Goal: Navigation & Orientation: Understand site structure

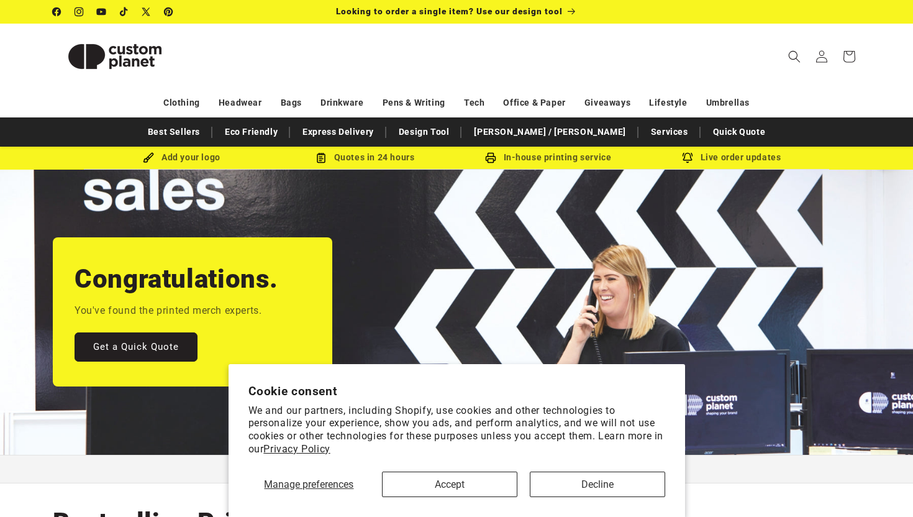
drag, startPoint x: 0, startPoint y: 0, endPoint x: 493, endPoint y: 470, distance: 681.1
click at [493, 470] on div "Manage preferences Accept Decline" at bounding box center [456, 479] width 417 height 35
drag, startPoint x: 493, startPoint y: 470, endPoint x: 468, endPoint y: 475, distance: 24.6
click at [468, 475] on button "Accept" at bounding box center [449, 484] width 135 height 25
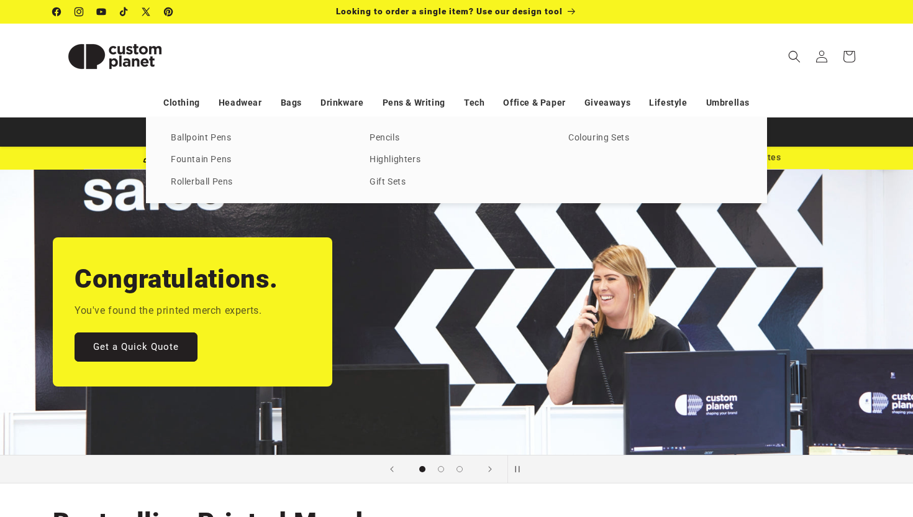
click at [408, 113] on link "Pens & Writing" at bounding box center [414, 103] width 63 height 22
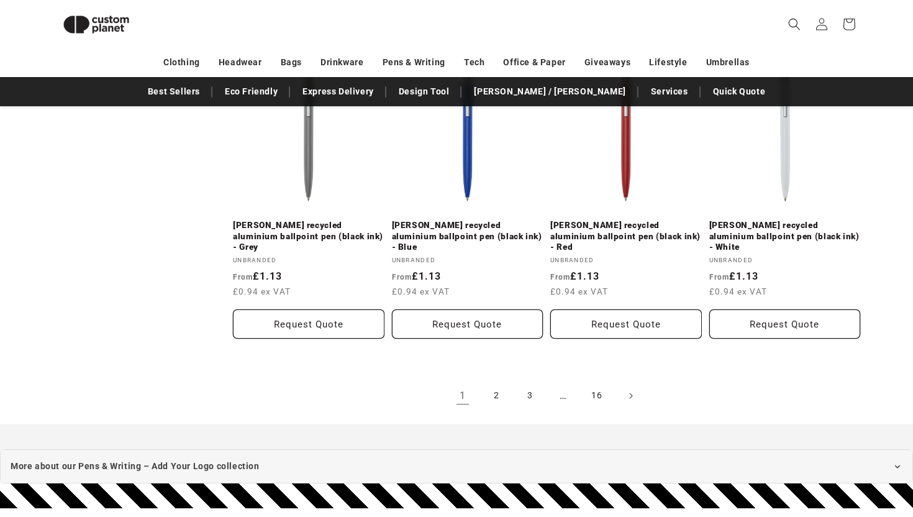
scroll to position [2619, 0]
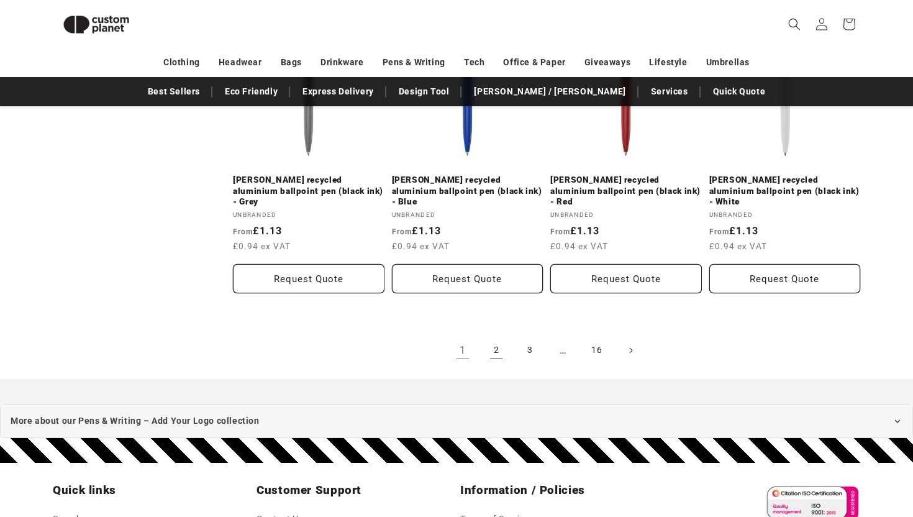
drag, startPoint x: 0, startPoint y: 0, endPoint x: 506, endPoint y: 335, distance: 607.0
click at [506, 337] on link "2" at bounding box center [496, 350] width 27 height 27
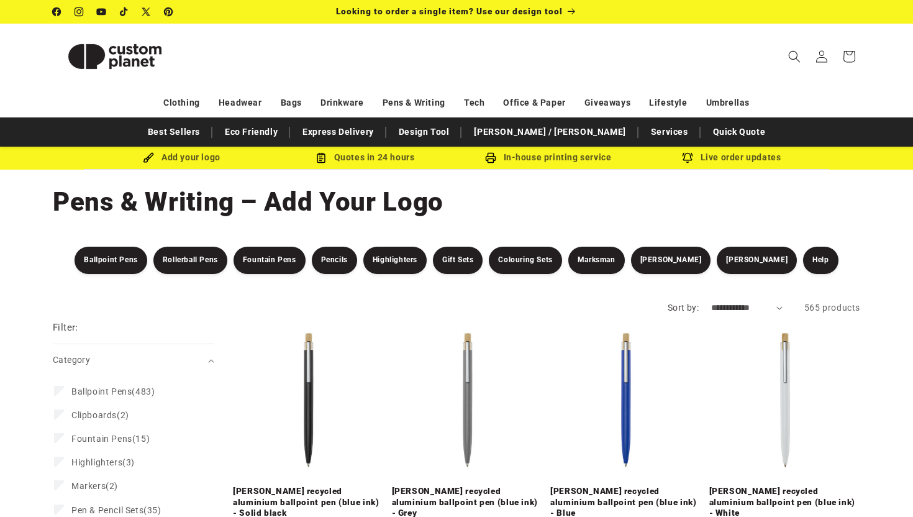
drag, startPoint x: 0, startPoint y: 0, endPoint x: 306, endPoint y: 78, distance: 315.4
click at [306, 78] on header "Search My Account / Order Progress Cart Clothing Clothing T-shirts" at bounding box center [457, 56] width 870 height 65
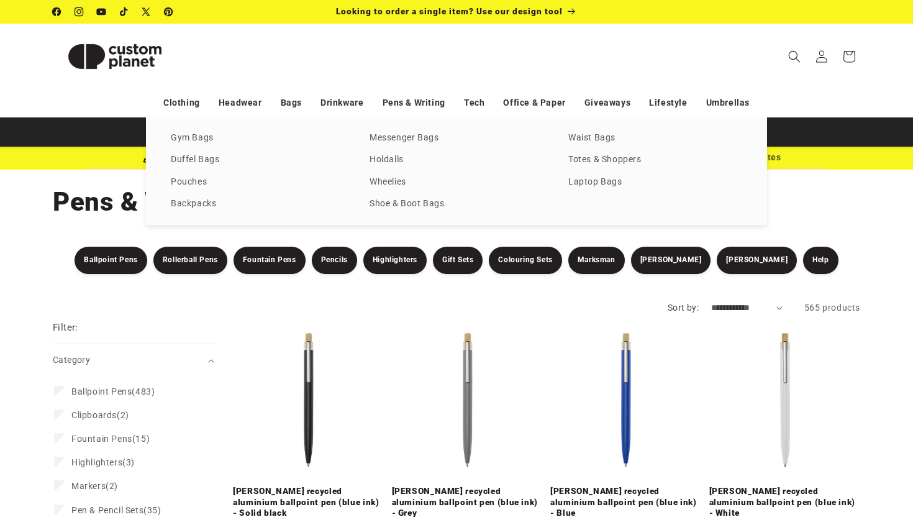
click at [288, 106] on link "Bags" at bounding box center [291, 103] width 21 height 22
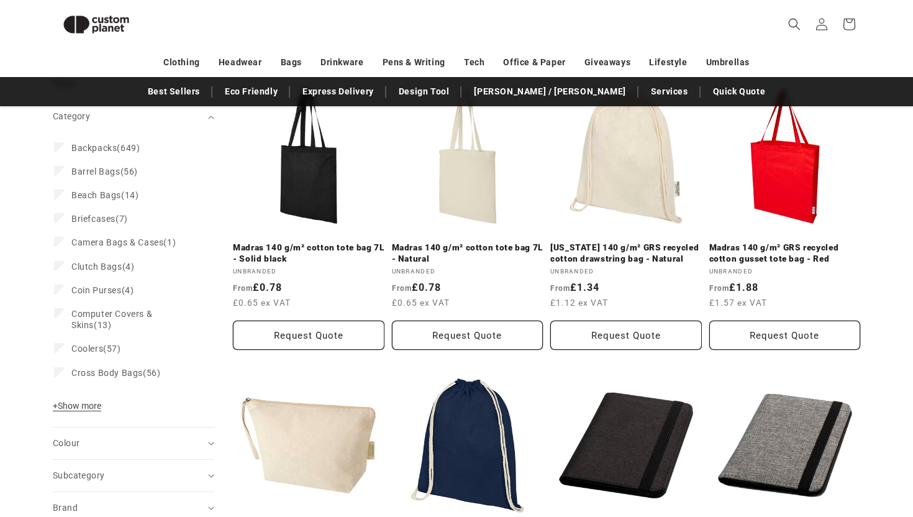
scroll to position [223, 0]
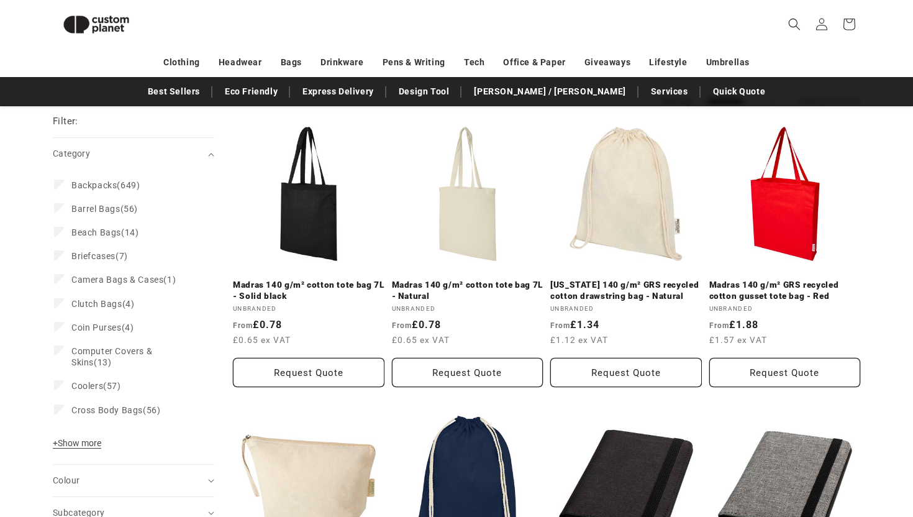
click at [520, 66] on link "Office & Paper" at bounding box center [534, 63] width 62 height 22
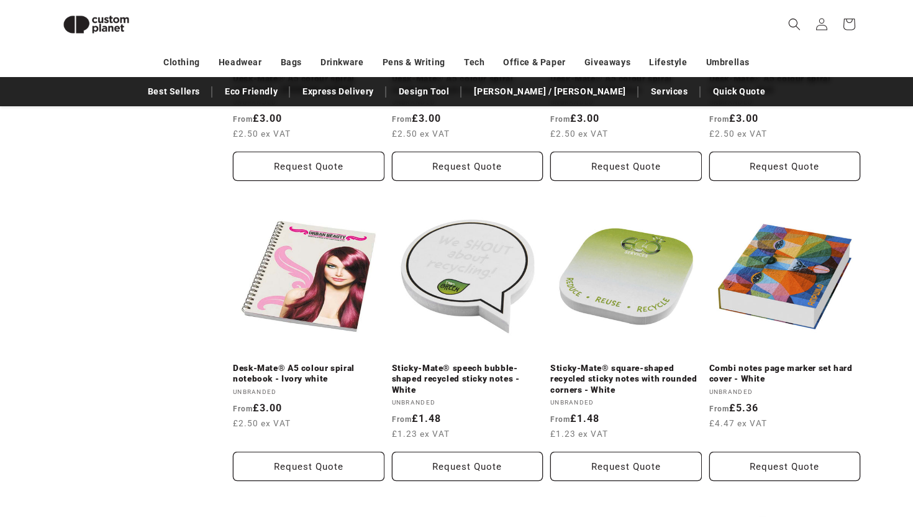
scroll to position [434, 0]
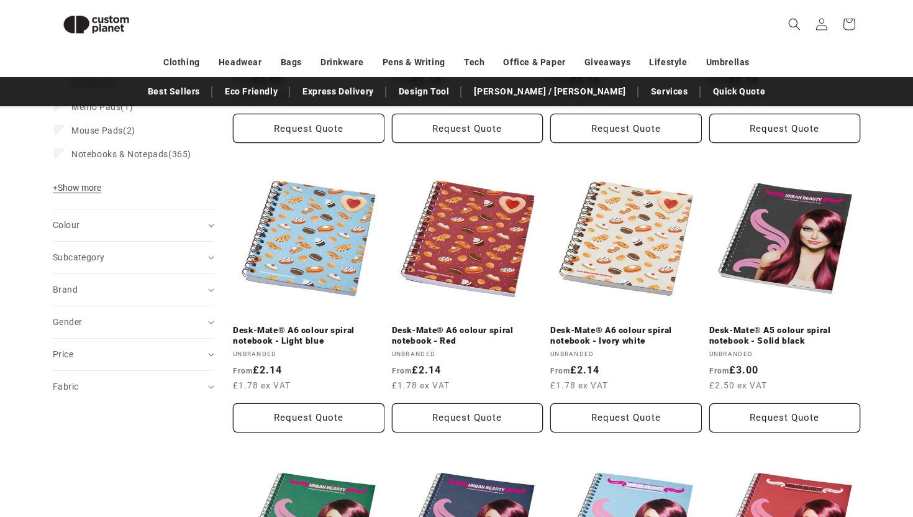
click at [531, 42] on header "Search My Account / Order Progress Cart Clothing Clothing T-shirts" at bounding box center [457, 24] width 870 height 48
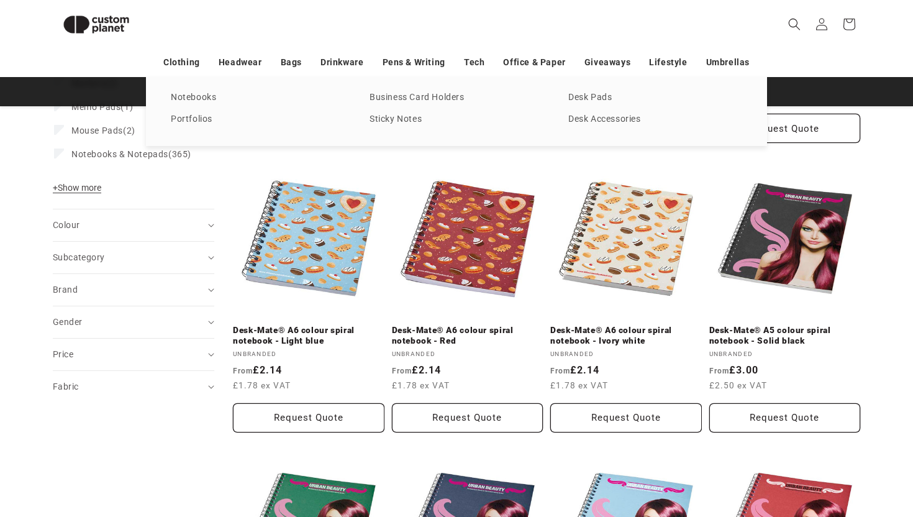
click at [531, 57] on link "Office & Paper" at bounding box center [534, 63] width 62 height 22
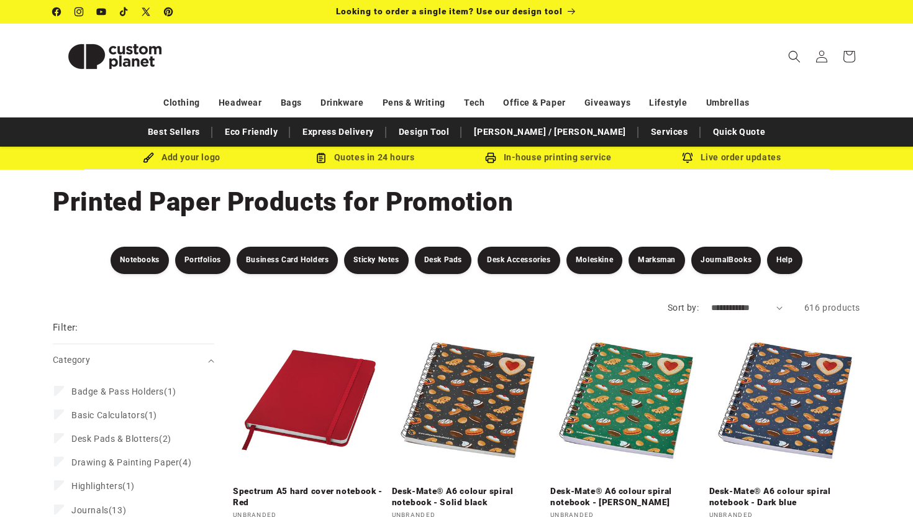
click at [531, 57] on header "Search My Account / Order Progress Cart Clothing Clothing T-shirts" at bounding box center [457, 56] width 870 height 65
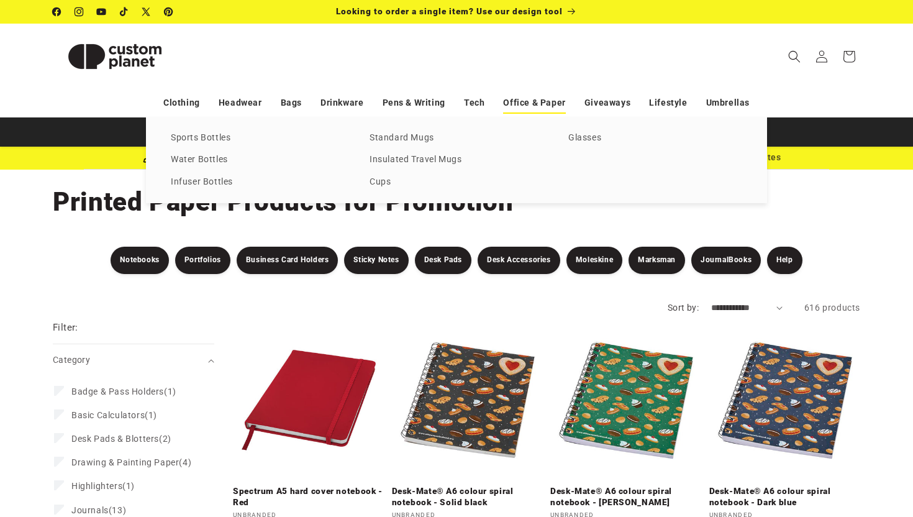
click at [335, 105] on link "Drinkware" at bounding box center [342, 103] width 43 height 22
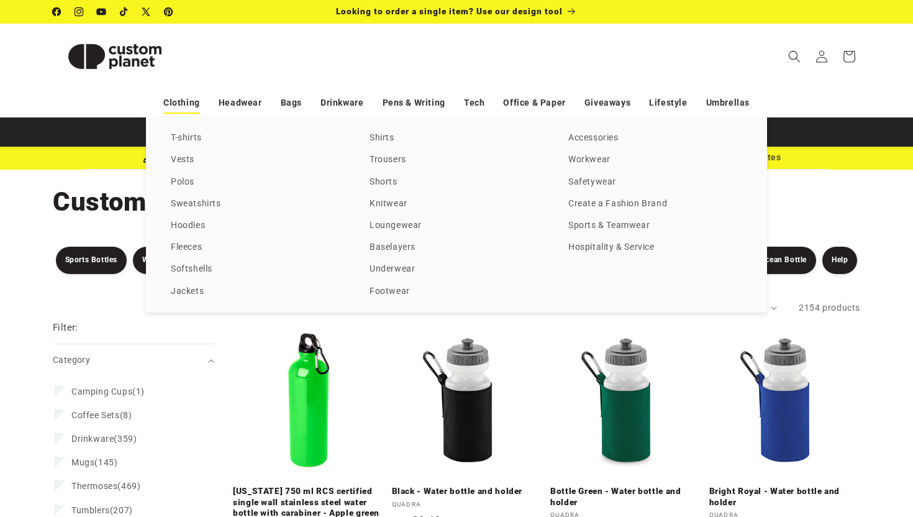
drag, startPoint x: 0, startPoint y: 0, endPoint x: 191, endPoint y: 100, distance: 215.9
click at [191, 100] on link "Clothing" at bounding box center [181, 103] width 37 height 22
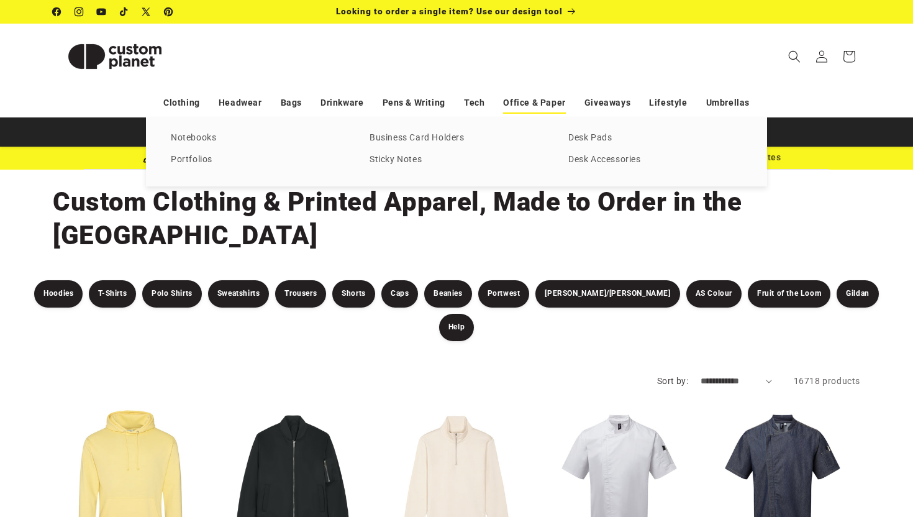
drag, startPoint x: 0, startPoint y: 0, endPoint x: 545, endPoint y: 102, distance: 554.9
click at [545, 102] on link "Office & Paper" at bounding box center [534, 103] width 62 height 22
